Goal: Navigation & Orientation: Find specific page/section

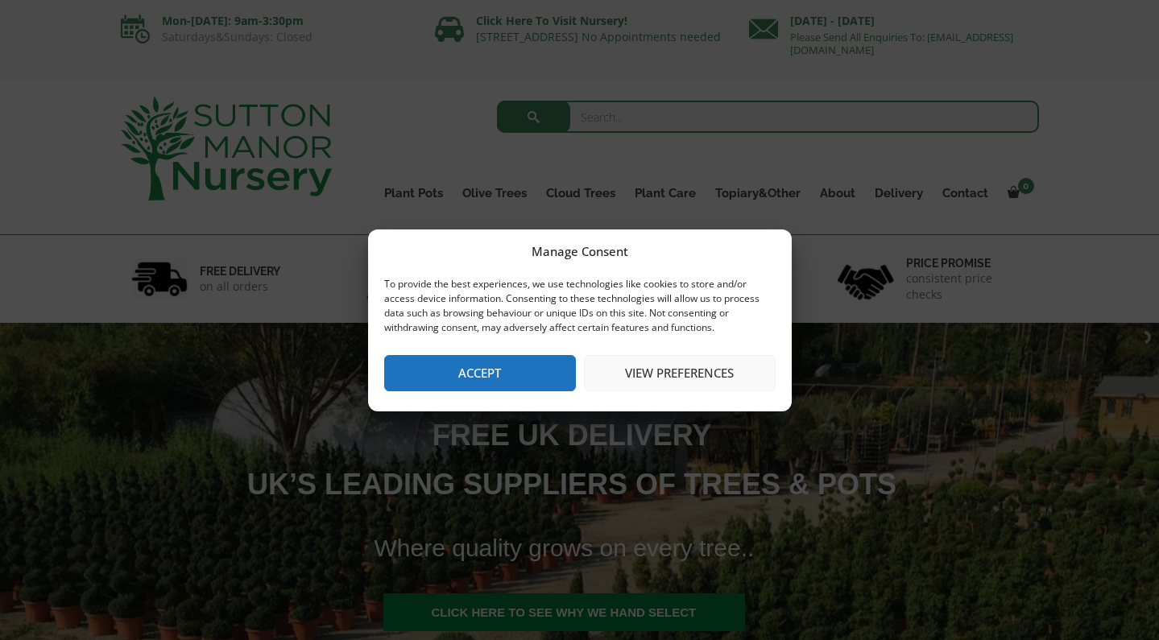
click at [481, 362] on button "Accept" at bounding box center [480, 373] width 192 height 36
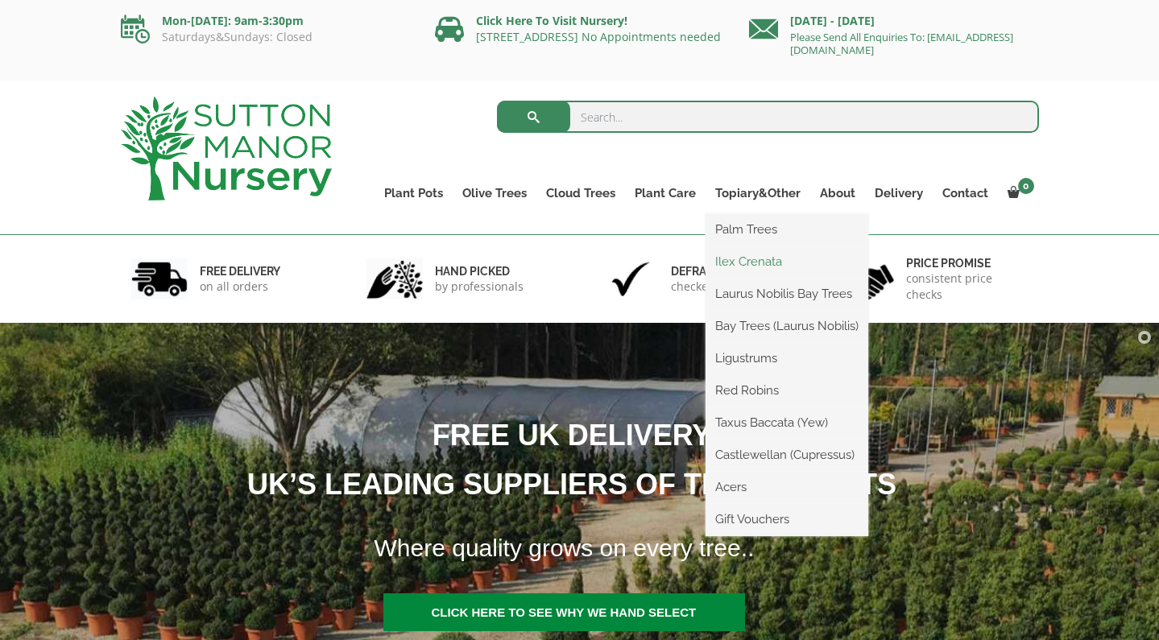
click at [750, 256] on link "Ilex Crenata" at bounding box center [786, 262] width 163 height 24
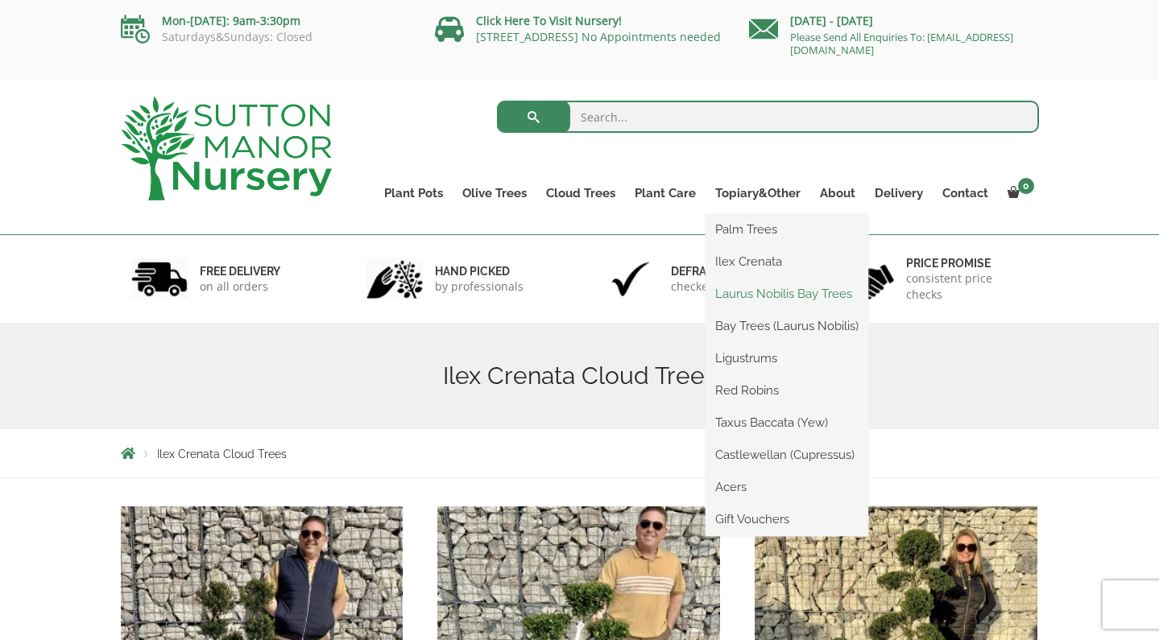
click at [746, 294] on link "Laurus Nobilis Bay Trees" at bounding box center [786, 294] width 163 height 24
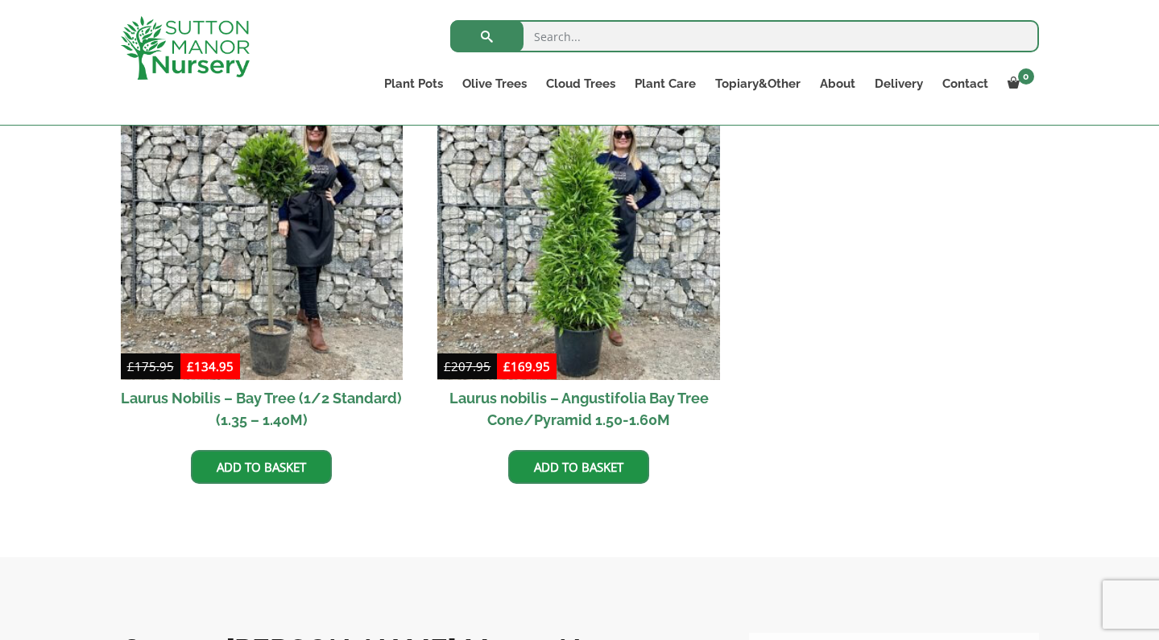
scroll to position [583, 0]
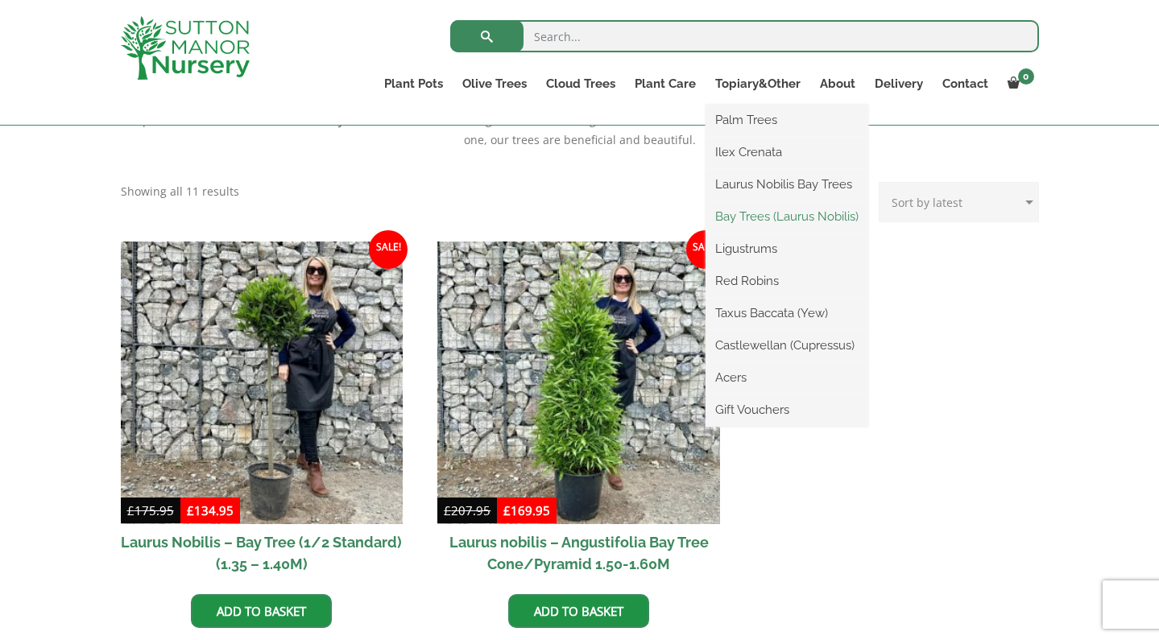
click at [755, 213] on link "Bay Trees (Laurus Nobilis)" at bounding box center [786, 217] width 163 height 24
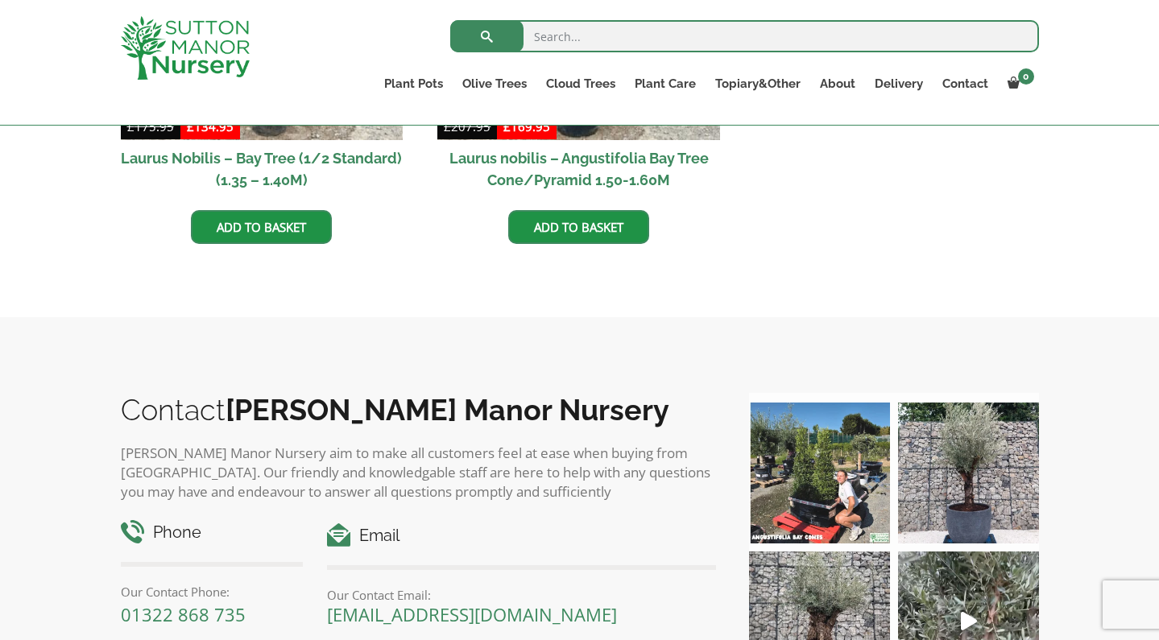
scroll to position [735, 0]
